Goal: Transaction & Acquisition: Purchase product/service

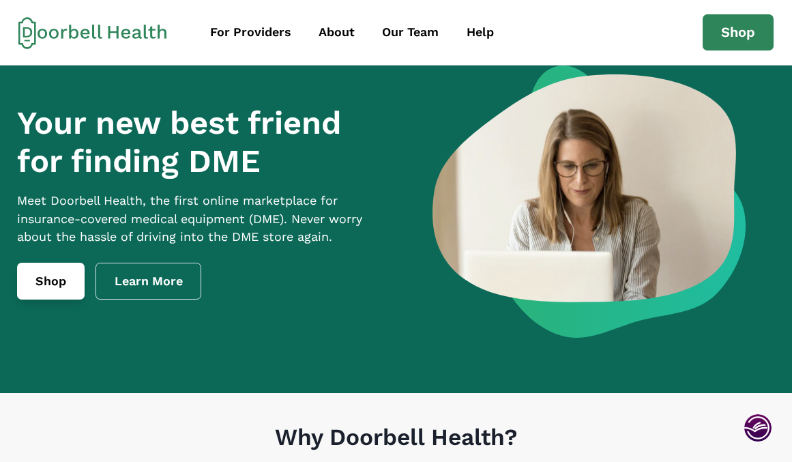
click at [61, 294] on link "Shop" at bounding box center [51, 281] width 68 height 37
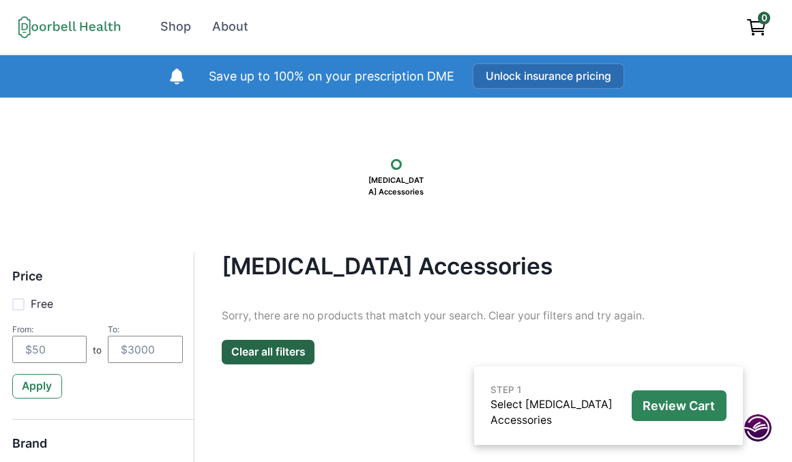
click at [538, 74] on button "Unlock insurance pricing" at bounding box center [548, 75] width 151 height 25
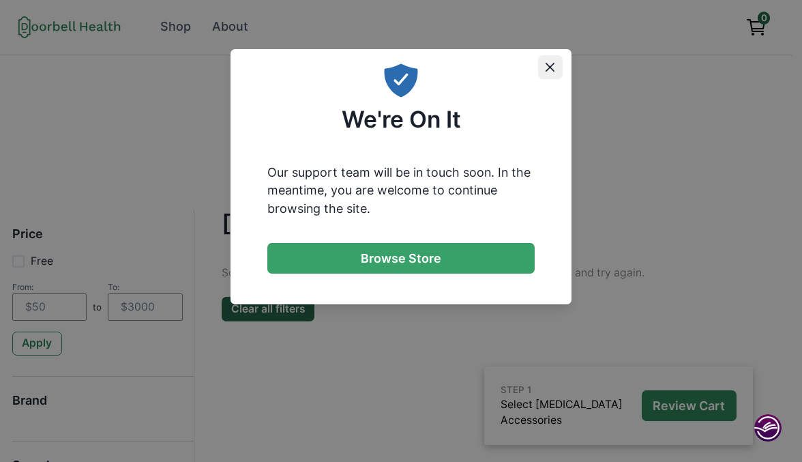
click at [552, 65] on icon "Close" at bounding box center [550, 67] width 9 height 9
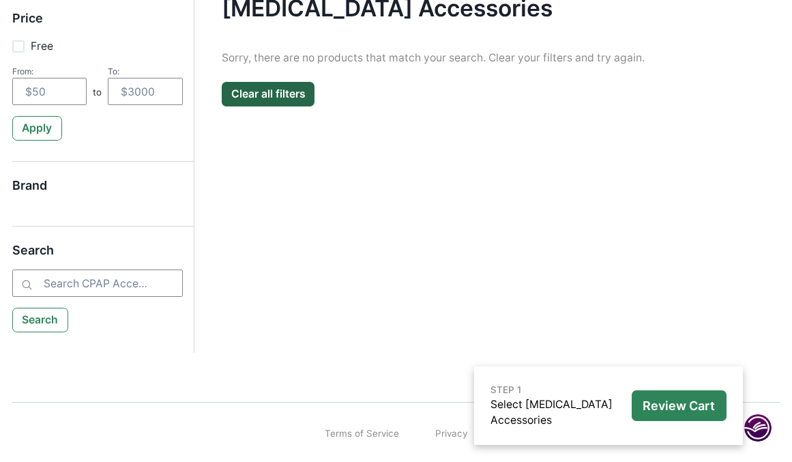
scroll to position [261, 0]
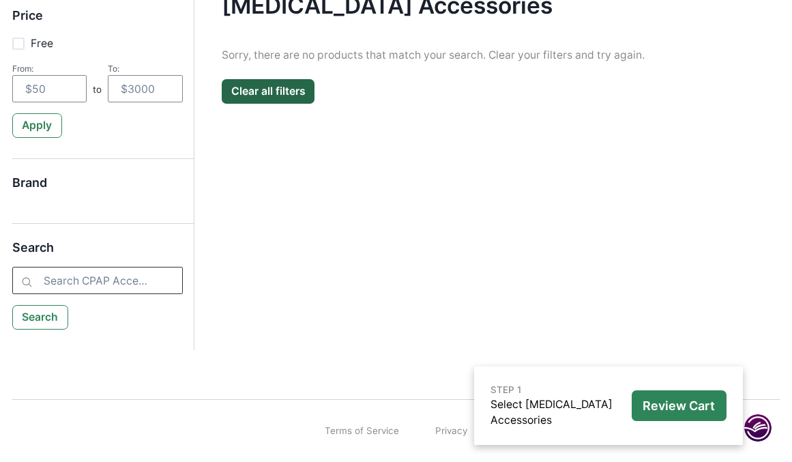
click at [59, 275] on input "search" at bounding box center [97, 280] width 171 height 27
click at [157, 279] on input "search" at bounding box center [97, 280] width 171 height 27
click at [61, 172] on div "Price Free From: to To: Apply Brand Search Search" at bounding box center [102, 171] width 181 height 358
click at [57, 186] on h5 "Brand" at bounding box center [97, 188] width 171 height 27
click at [44, 186] on h5 "Brand" at bounding box center [97, 188] width 171 height 27
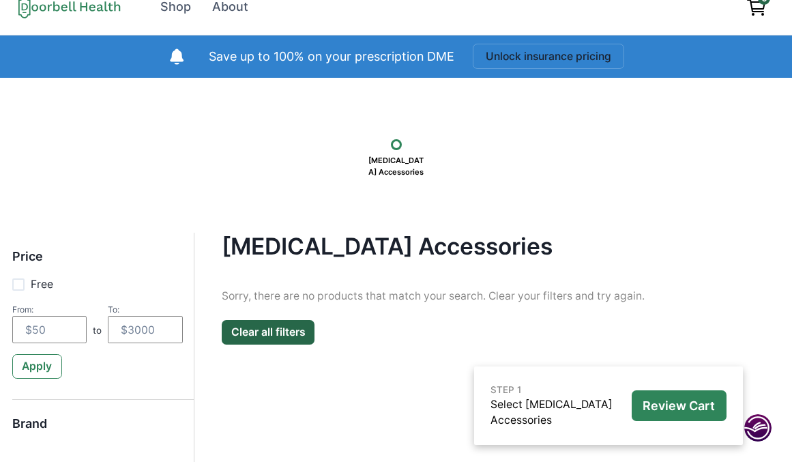
scroll to position [0, 0]
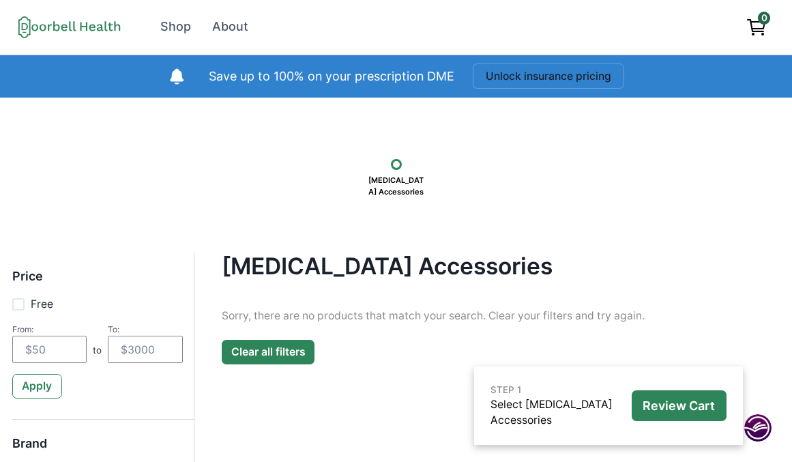
click at [265, 351] on button "Clear all filters" at bounding box center [268, 352] width 93 height 25
click at [253, 353] on button "Clear all filters" at bounding box center [268, 352] width 93 height 25
click at [165, 20] on div "Shop" at bounding box center [175, 27] width 31 height 18
